Goal: Task Accomplishment & Management: Use online tool/utility

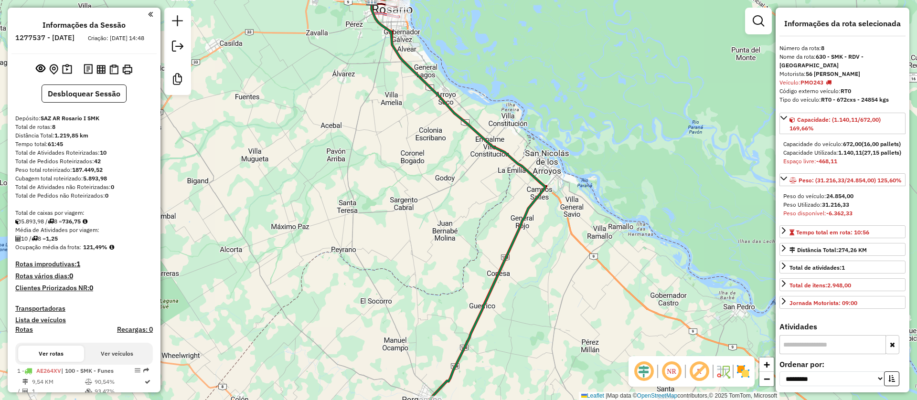
select select "**********"
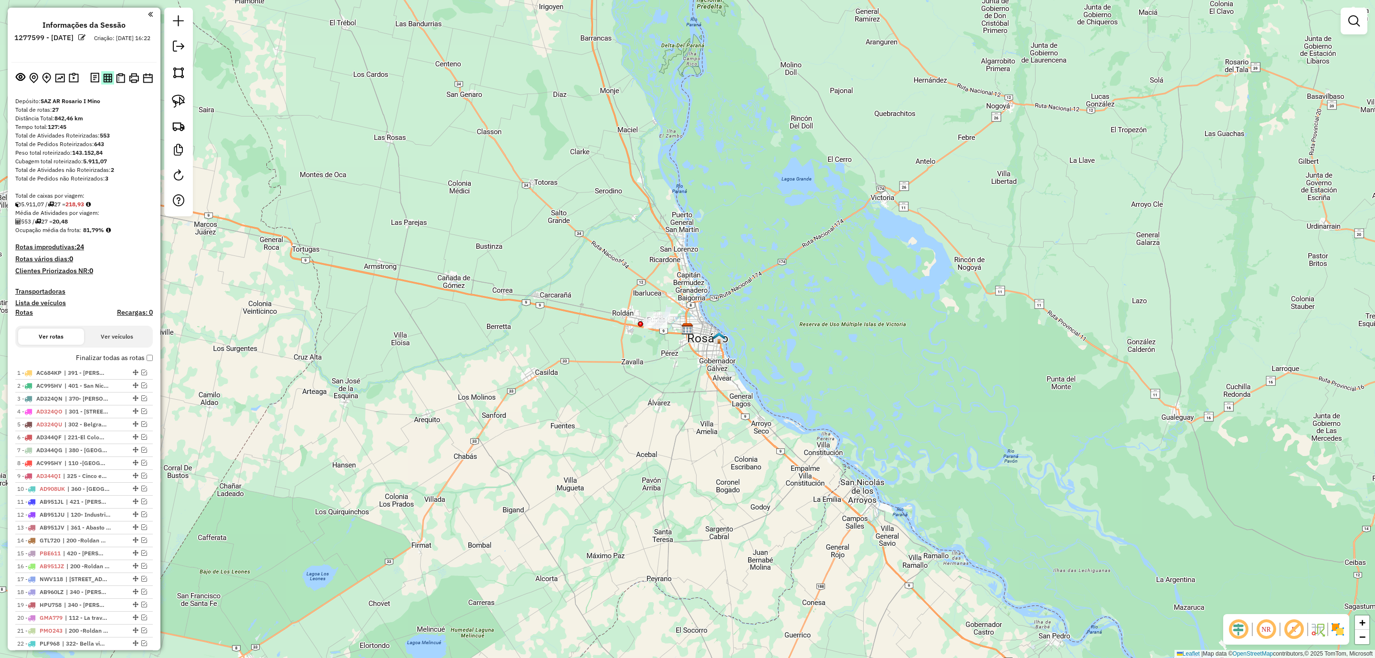
click at [105, 78] on img at bounding box center [107, 78] width 9 height 9
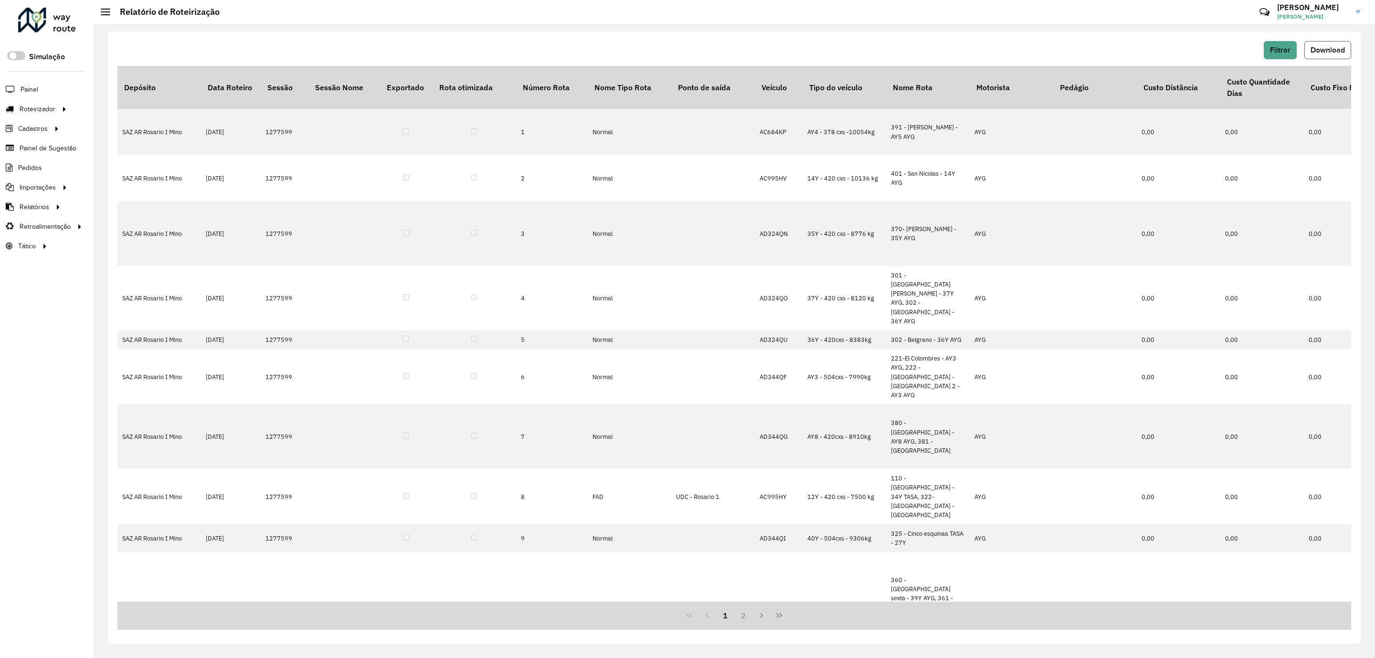
click at [1325, 46] on span "Download" at bounding box center [1328, 50] width 34 height 8
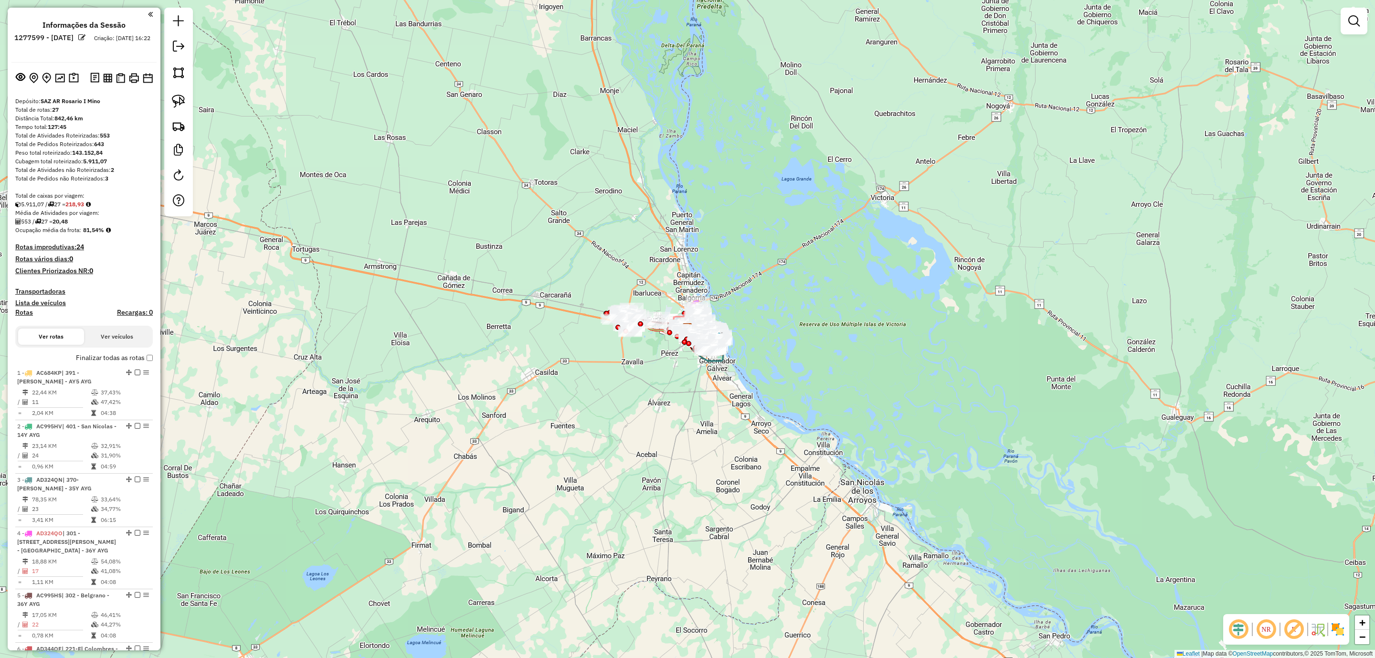
click at [104, 356] on label "Finalizar todas as rotas" at bounding box center [114, 358] width 77 height 10
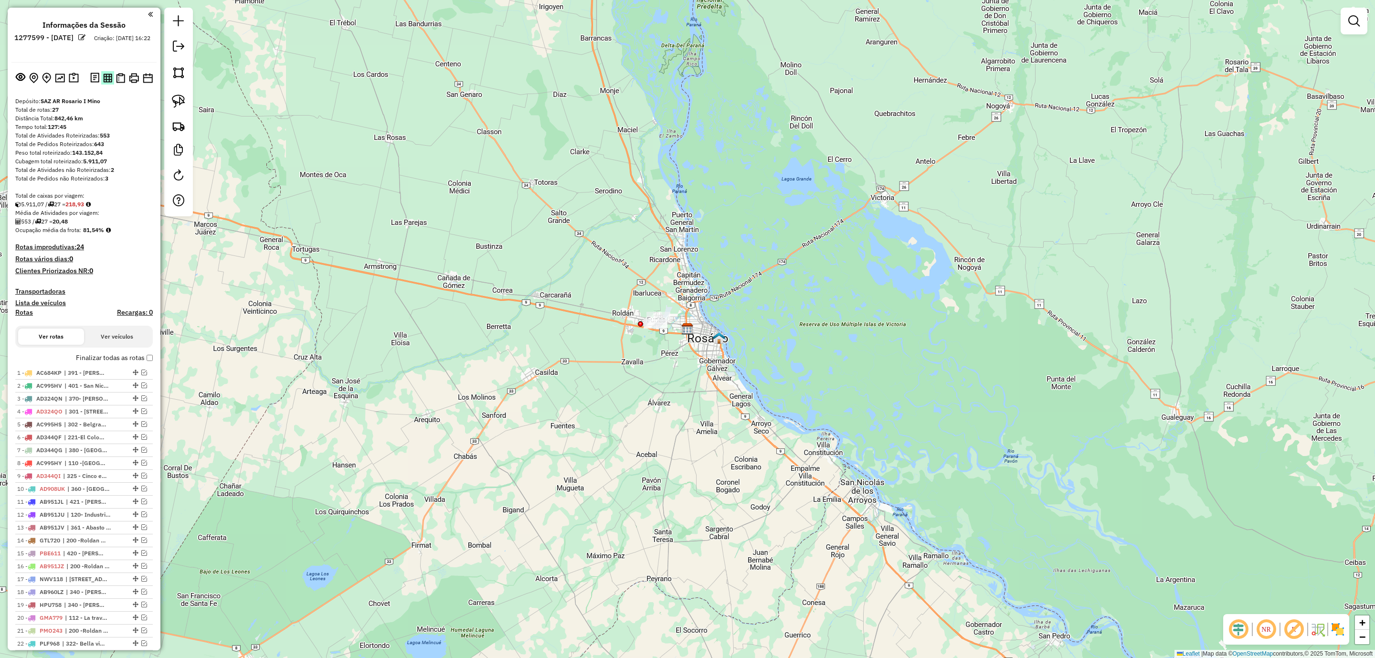
click at [105, 76] on img at bounding box center [107, 78] width 9 height 9
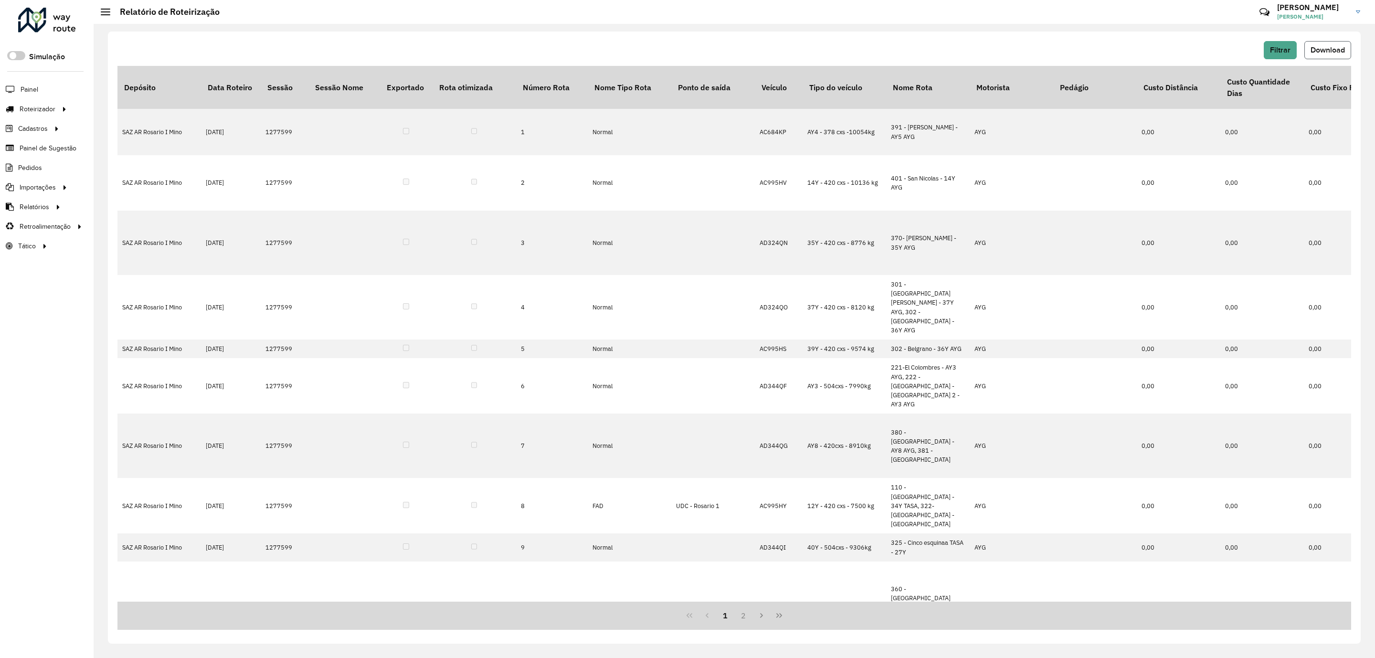
click at [1321, 52] on span "Download" at bounding box center [1328, 50] width 34 height 8
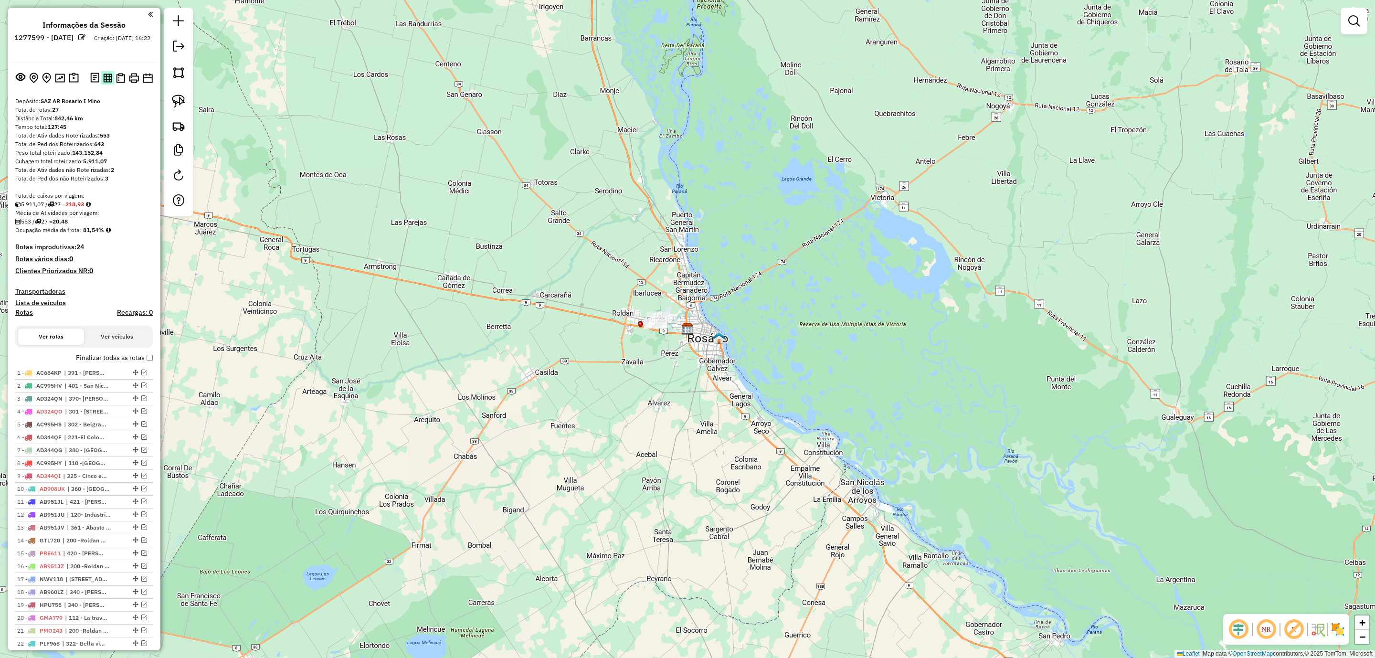
click at [103, 76] on img at bounding box center [107, 78] width 9 height 9
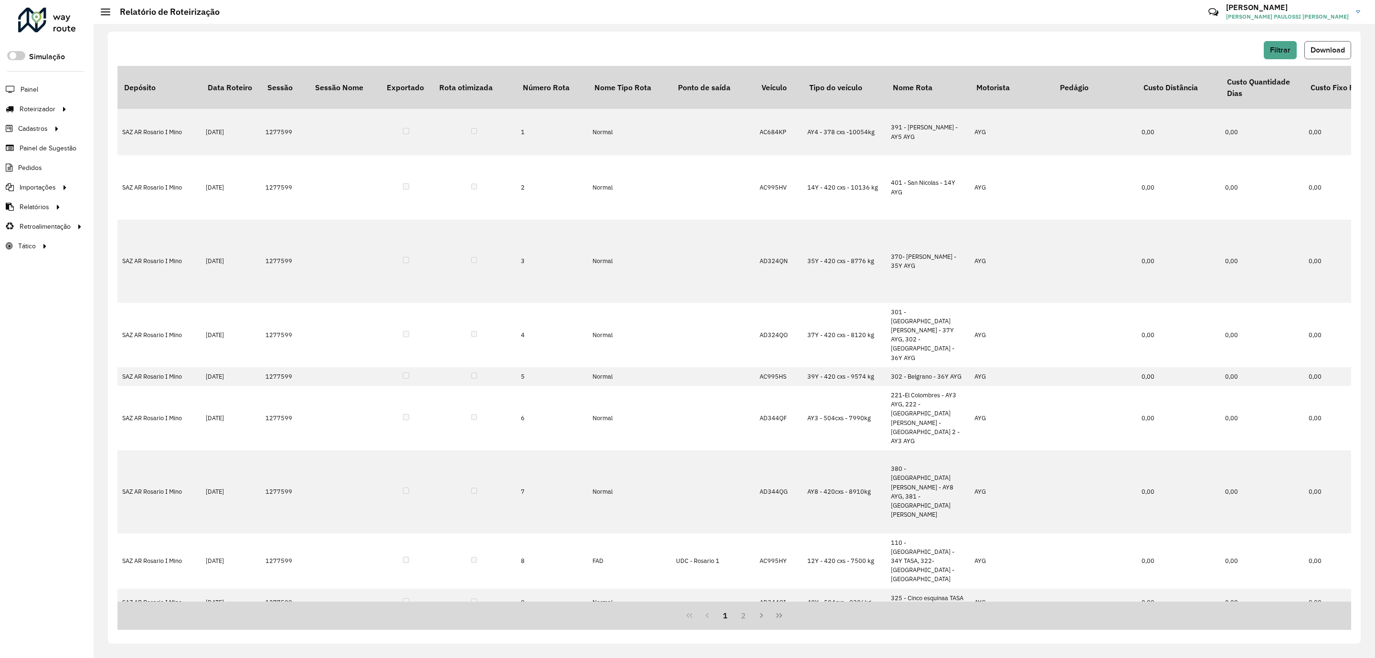
click at [1330, 50] on span "Download" at bounding box center [1328, 50] width 34 height 8
